Goal: Task Accomplishment & Management: Manage account settings

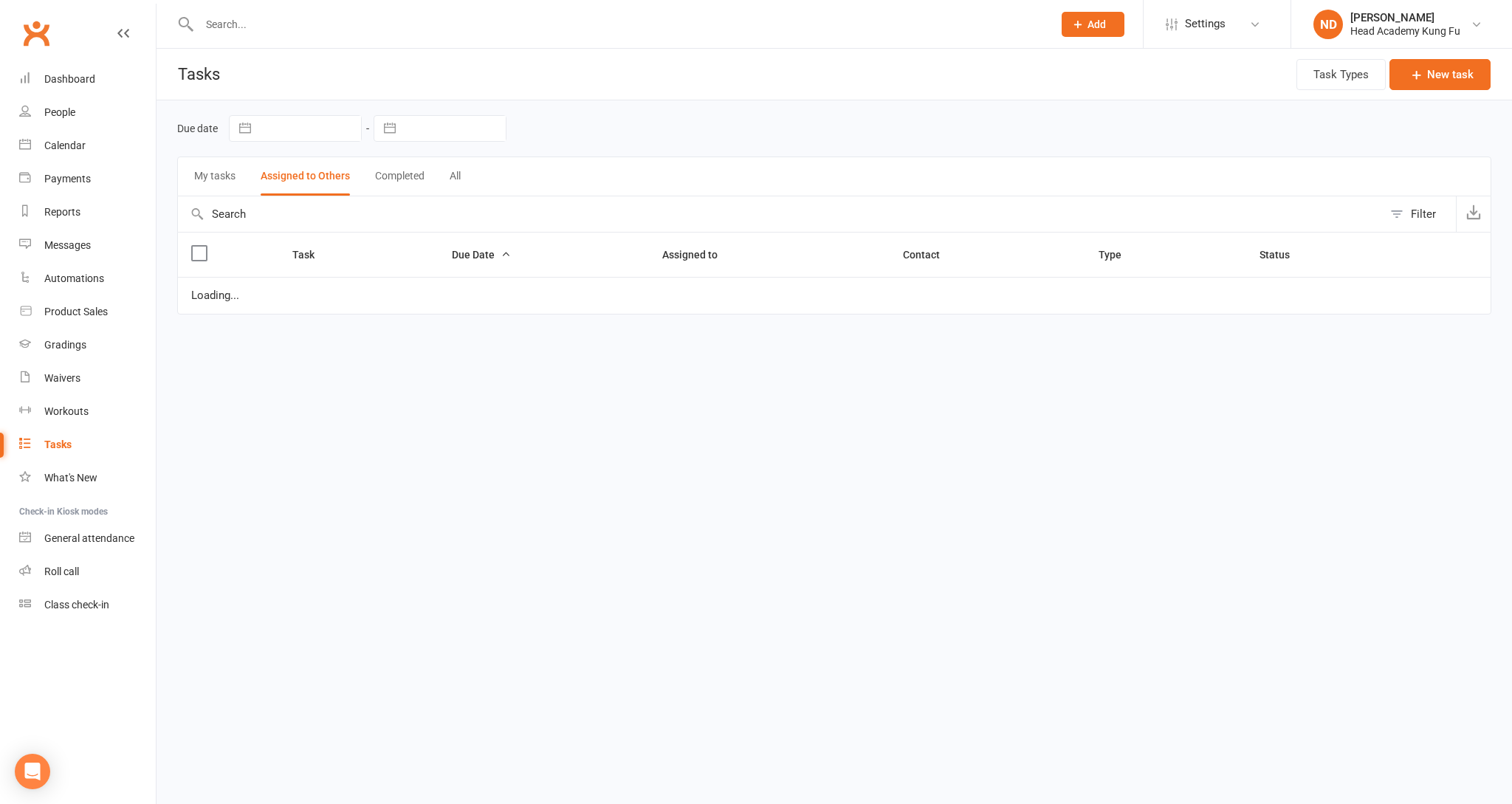
select select "started"
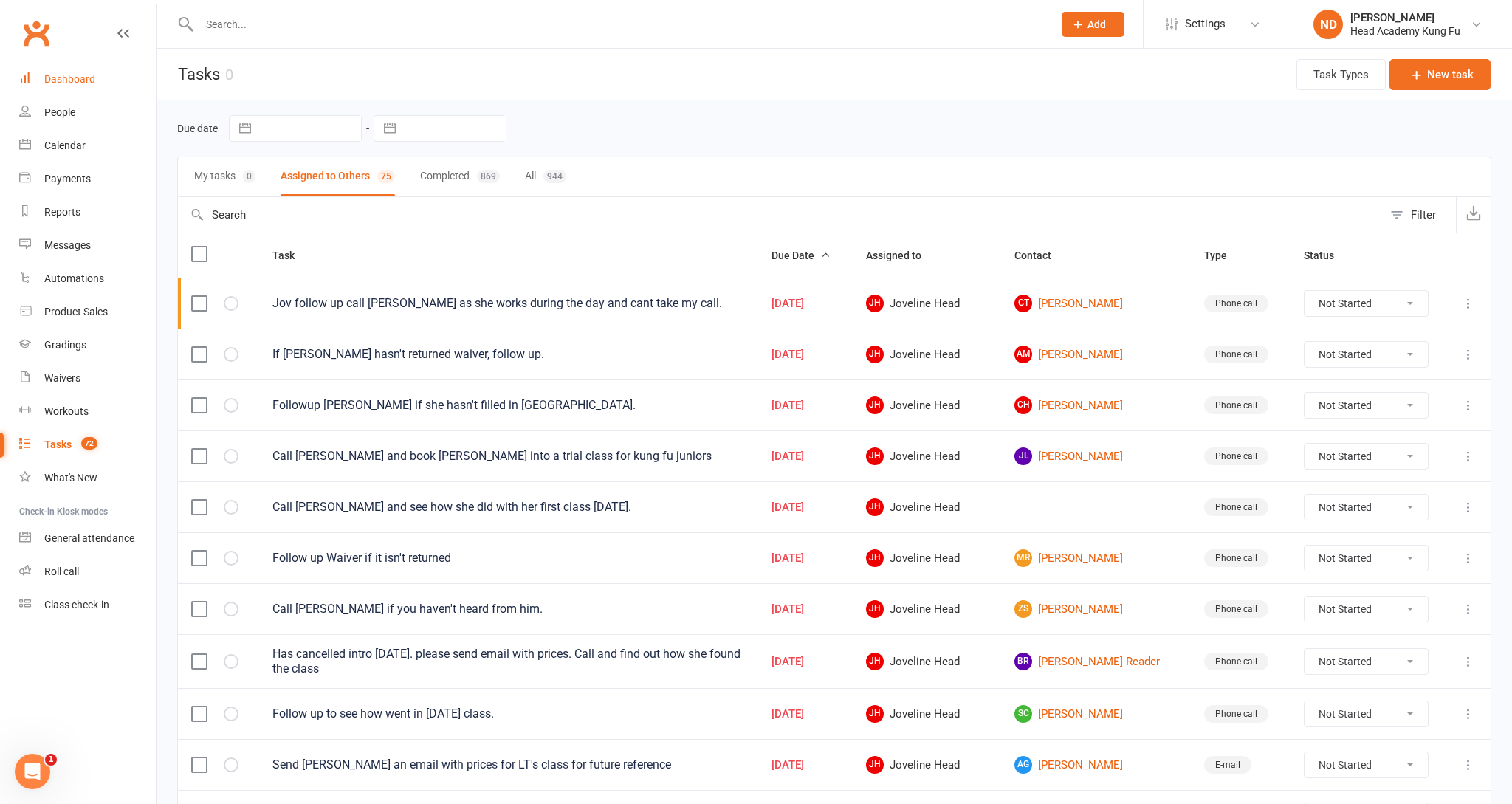
click at [87, 81] on link "Dashboard" at bounding box center [87, 79] width 137 height 33
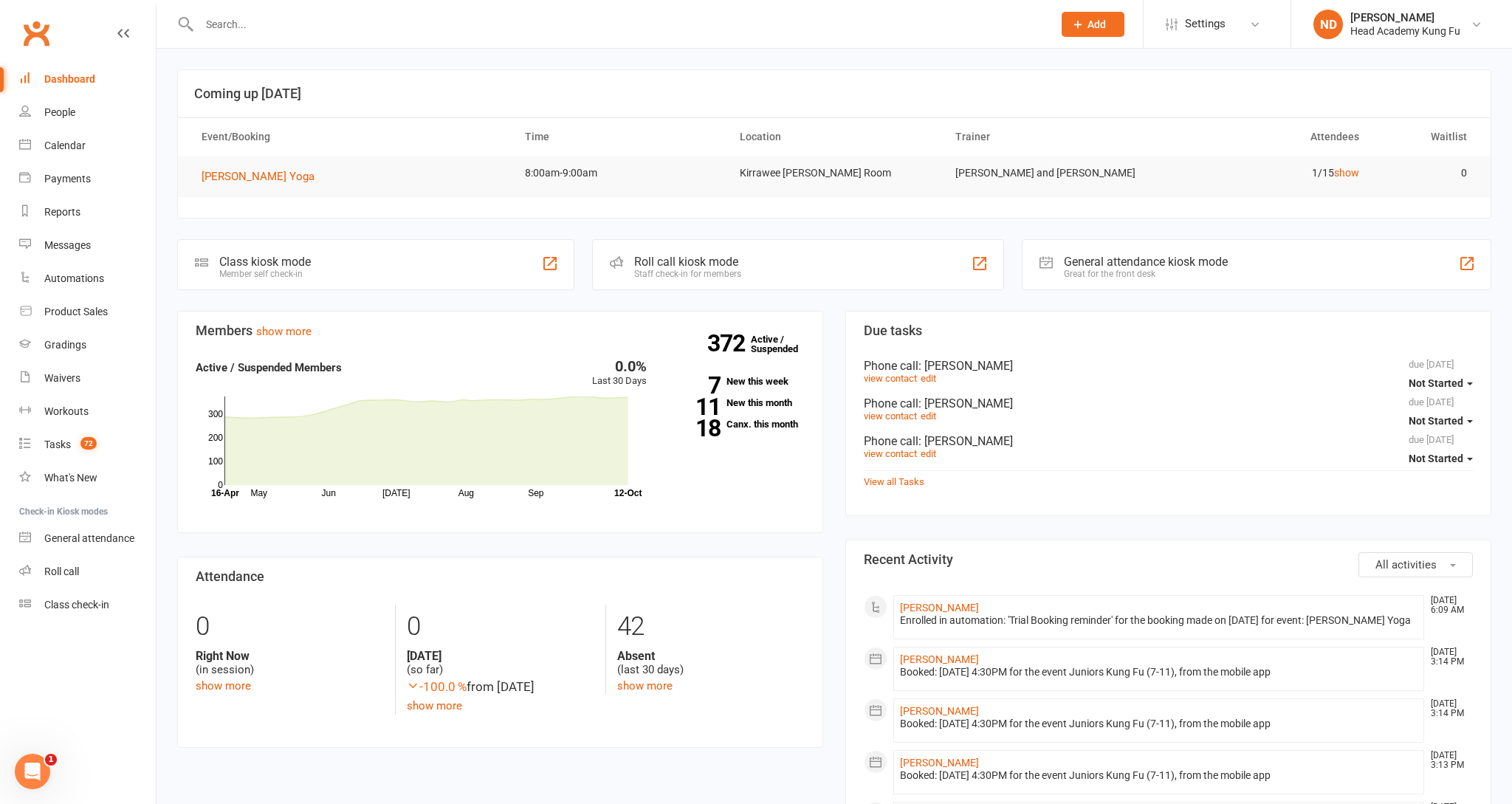
click at [51, 142] on div "Calendar" at bounding box center [65, 145] width 41 height 12
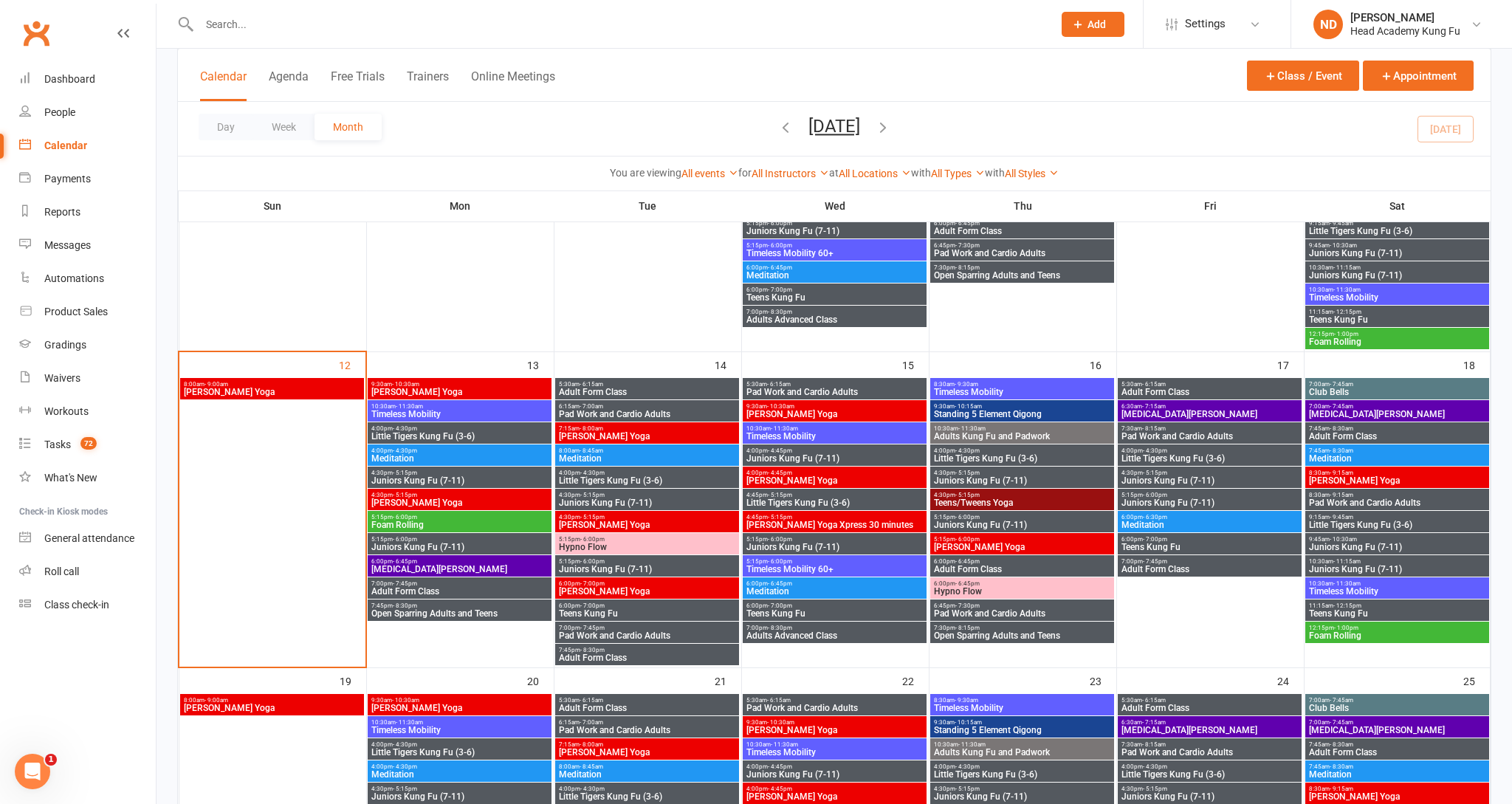
scroll to position [515, 0]
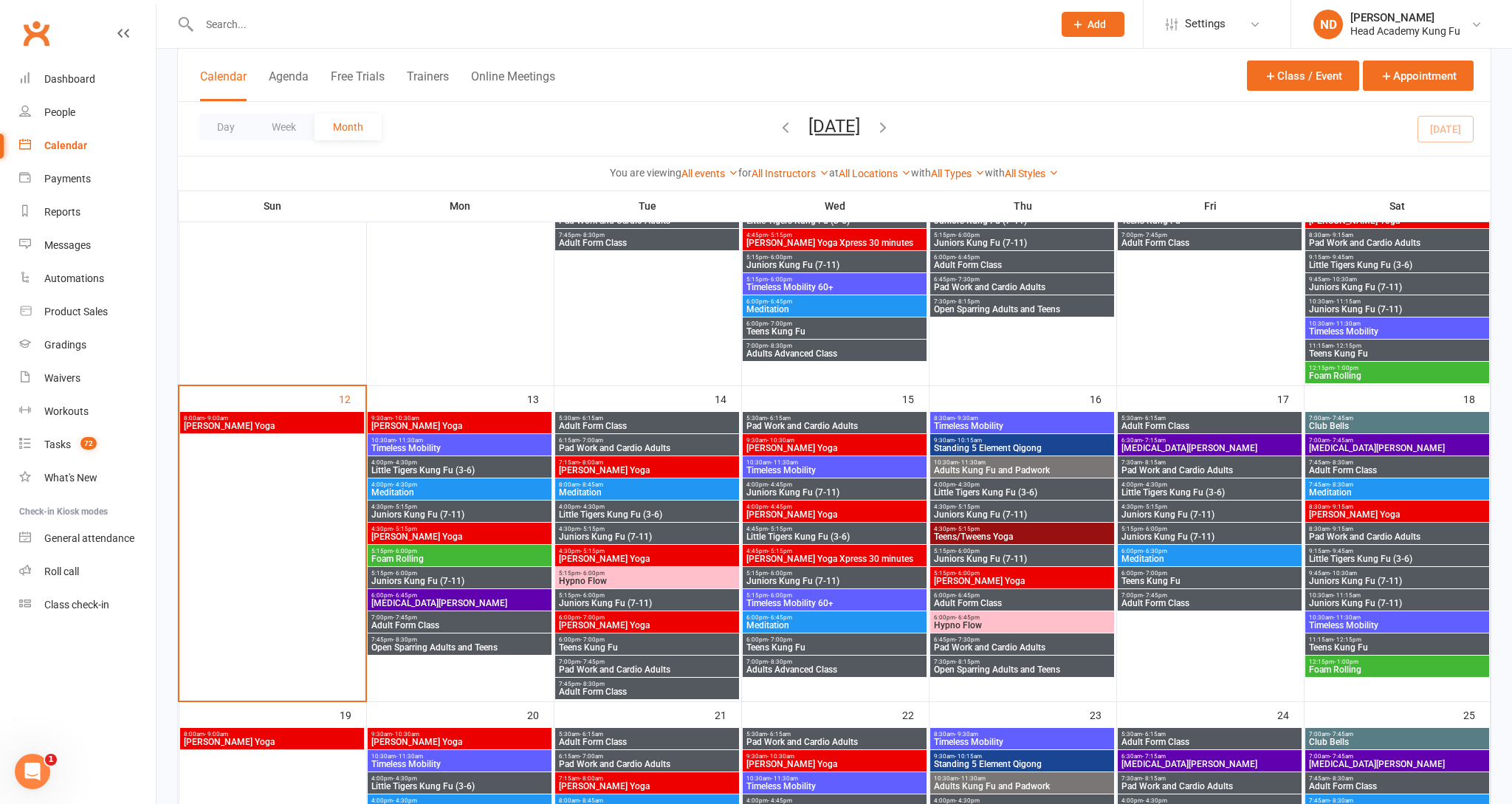
click at [285, 423] on span "[PERSON_NAME] Yoga" at bounding box center [272, 426] width 178 height 9
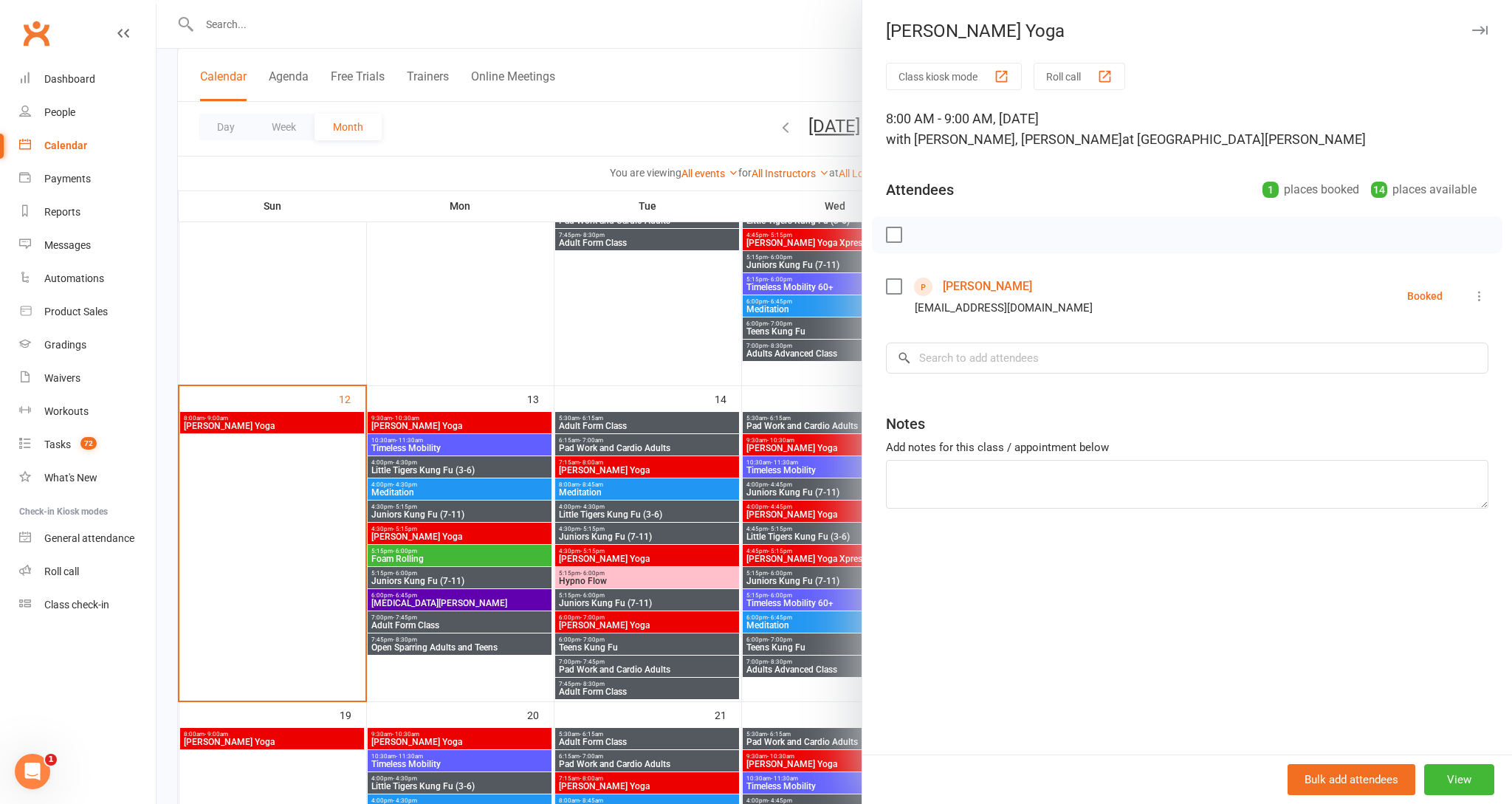
click at [1481, 28] on icon "button" at bounding box center [1480, 30] width 15 height 9
